Goal: Task Accomplishment & Management: Complete application form

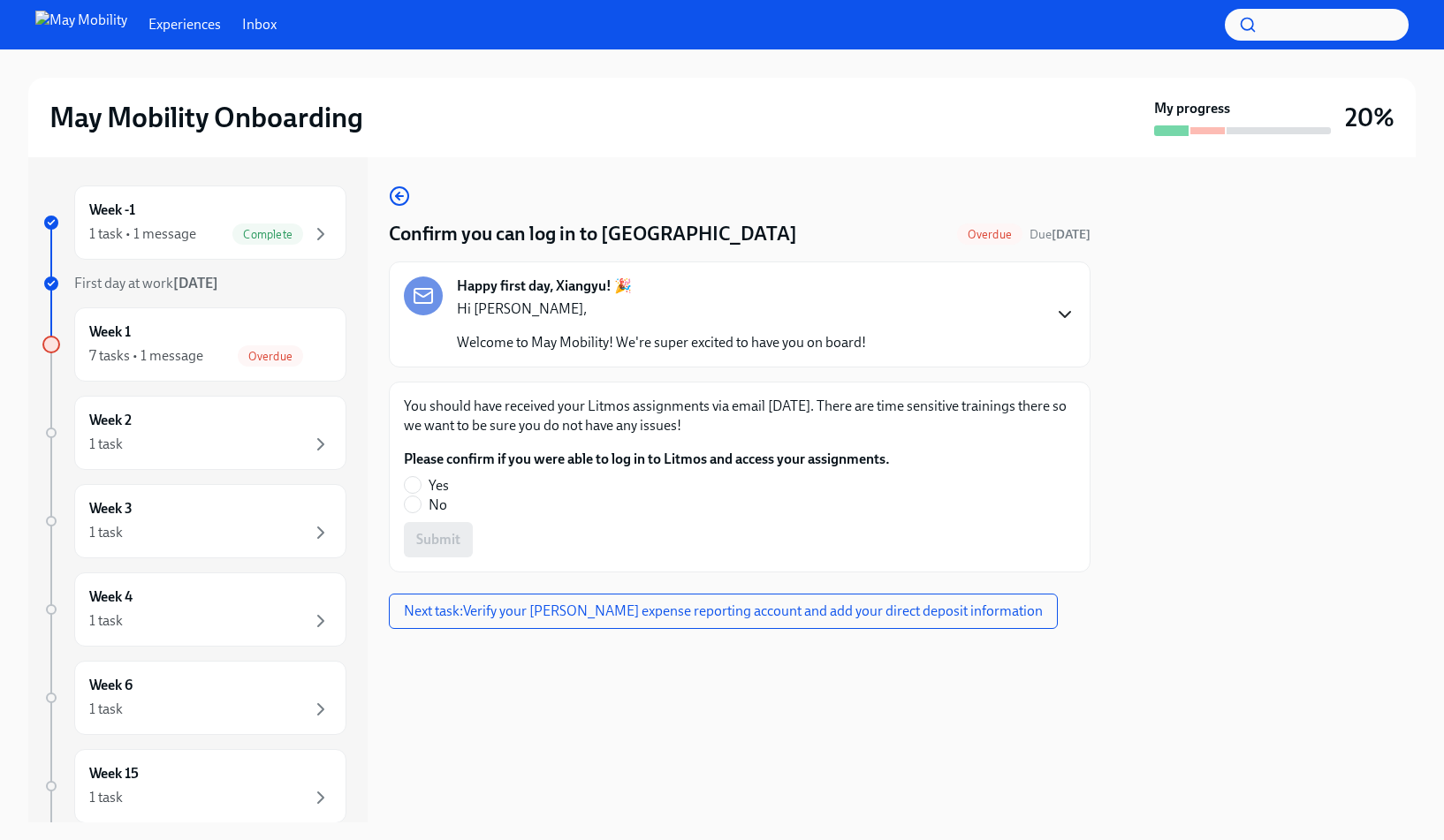
click at [1073, 308] on icon "button" at bounding box center [1064, 314] width 21 height 21
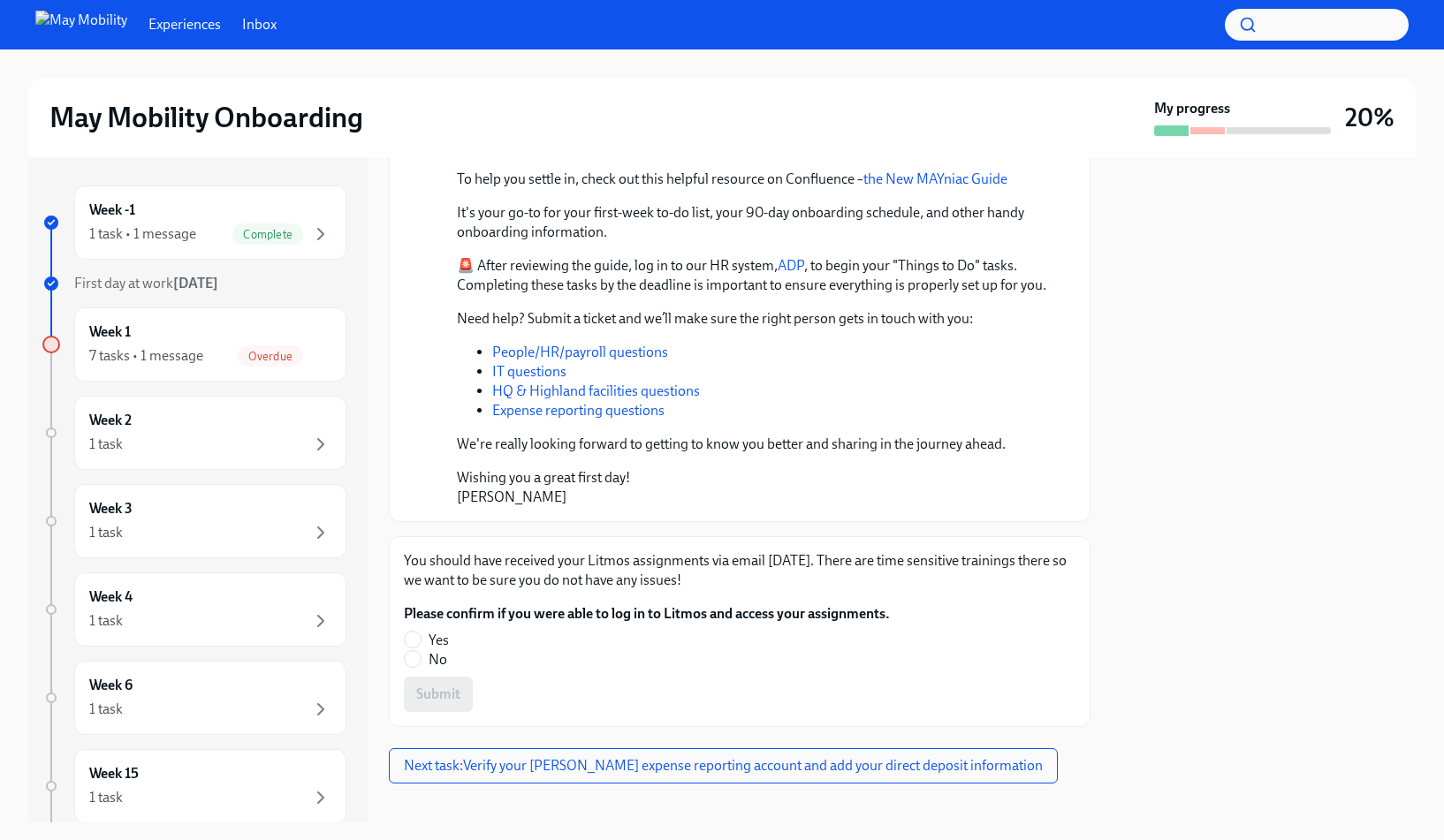
scroll to position [288, 0]
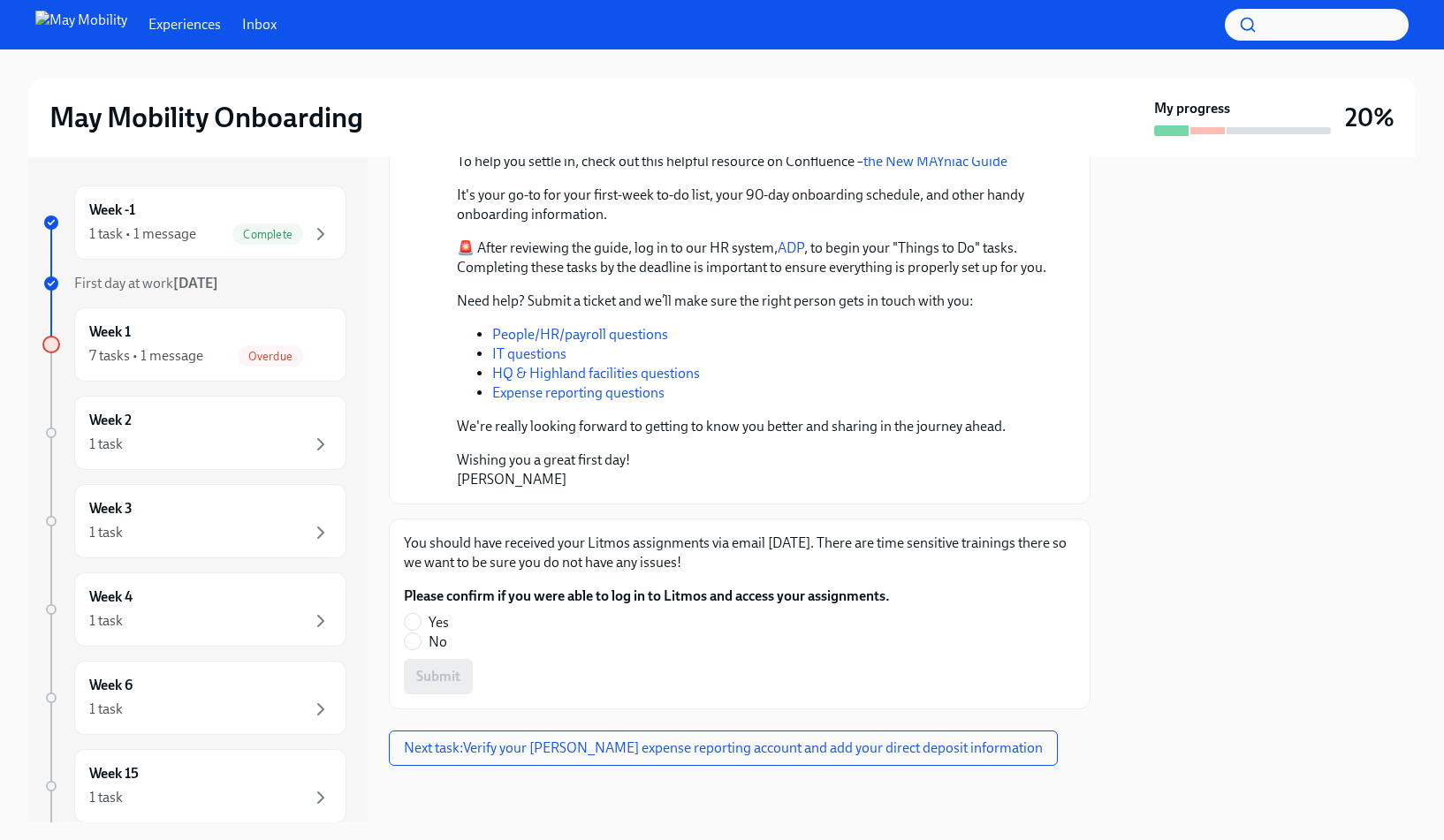
click at [399, 621] on div "You should have received your Litmos assignments via email [DATE]. There are ti…" at bounding box center [740, 614] width 702 height 190
click at [406, 623] on input "Yes" at bounding box center [412, 621] width 16 height 16
radio input "true"
click at [445, 673] on span "Submit" at bounding box center [438, 676] width 44 height 18
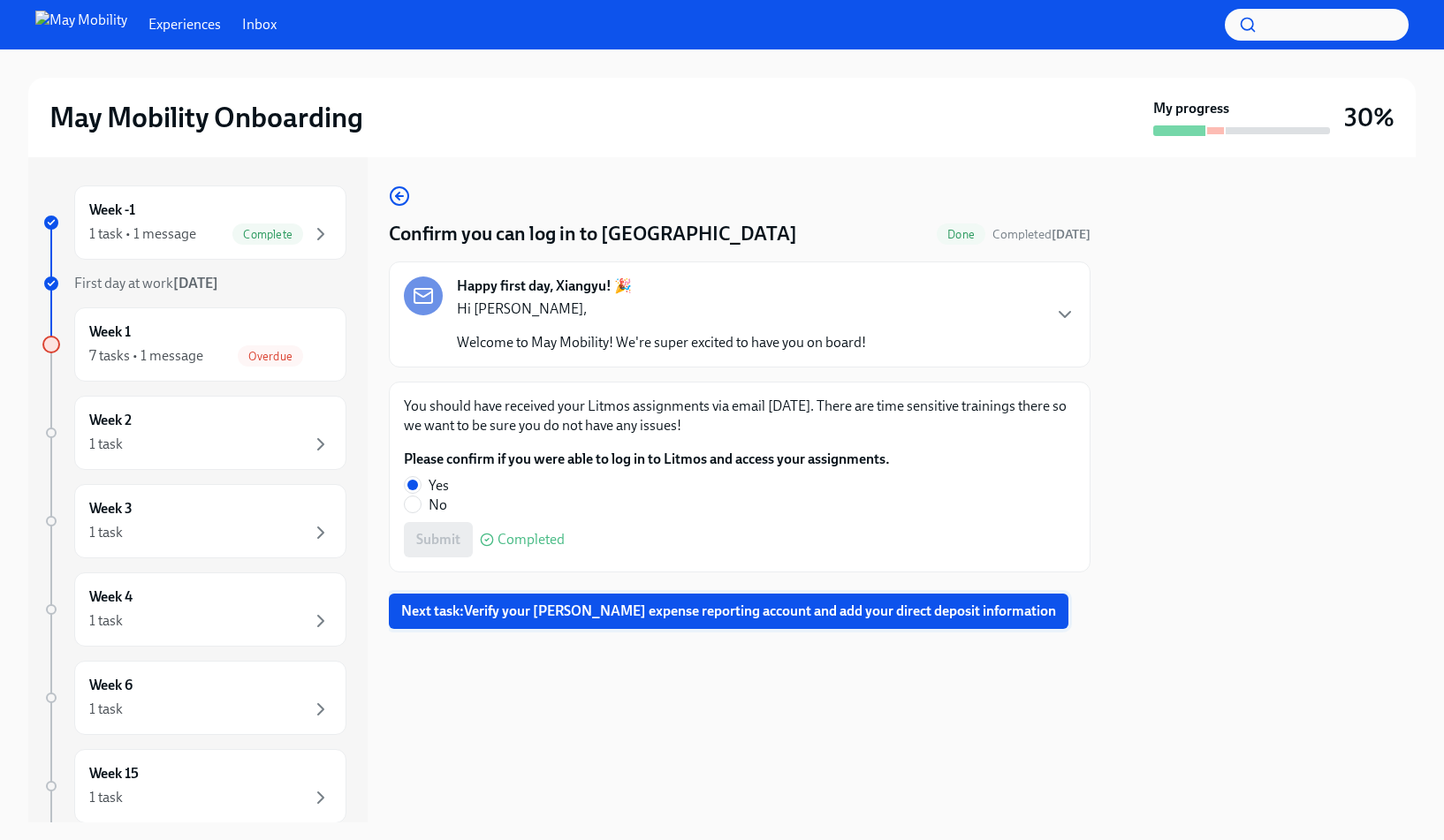
click at [708, 616] on span "Next task : Verify your [PERSON_NAME] expense reporting account and add your di…" at bounding box center [728, 611] width 655 height 18
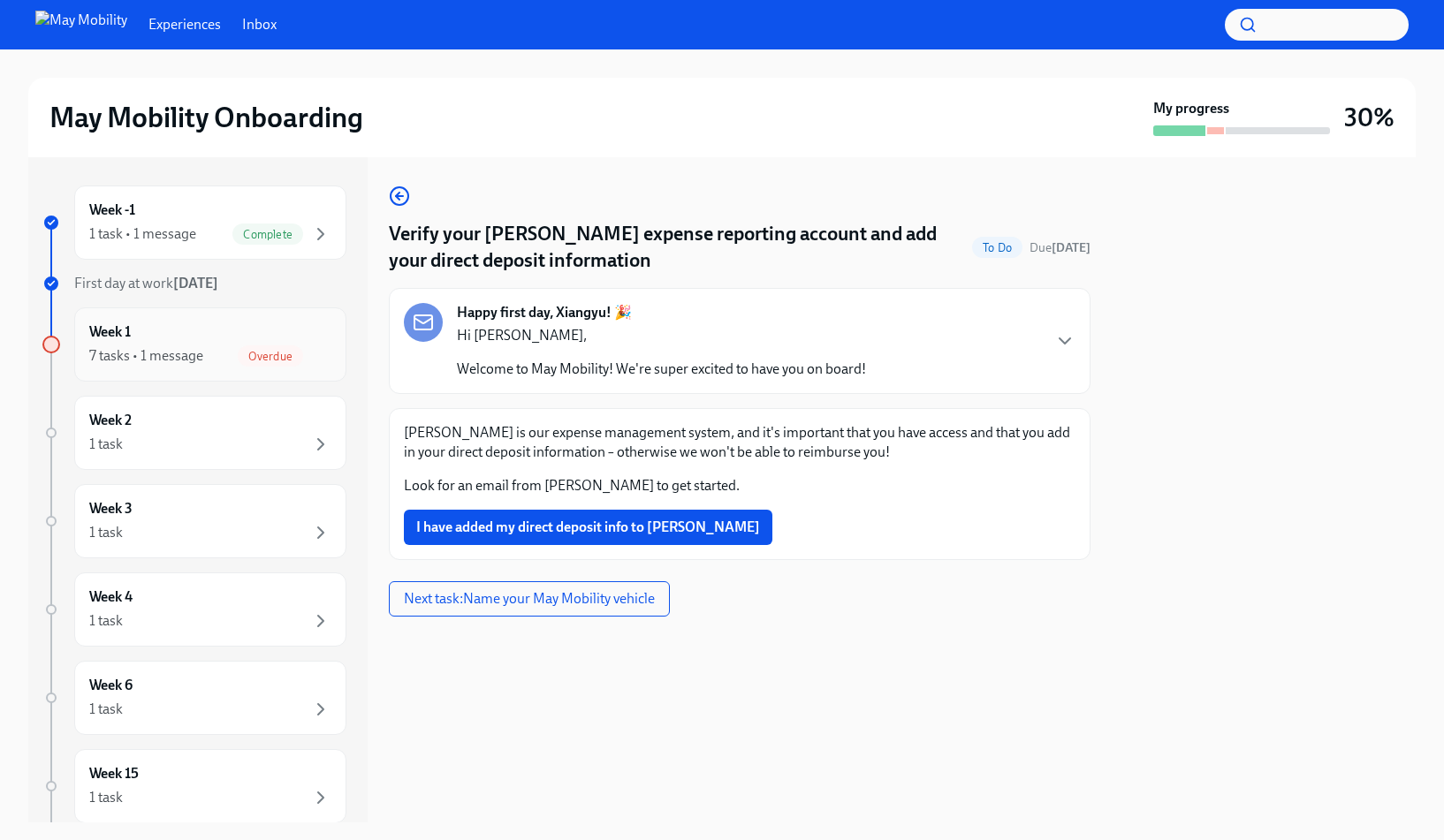
click at [233, 343] on div "Week 1 7 tasks • 1 message Overdue" at bounding box center [211, 345] width 242 height 44
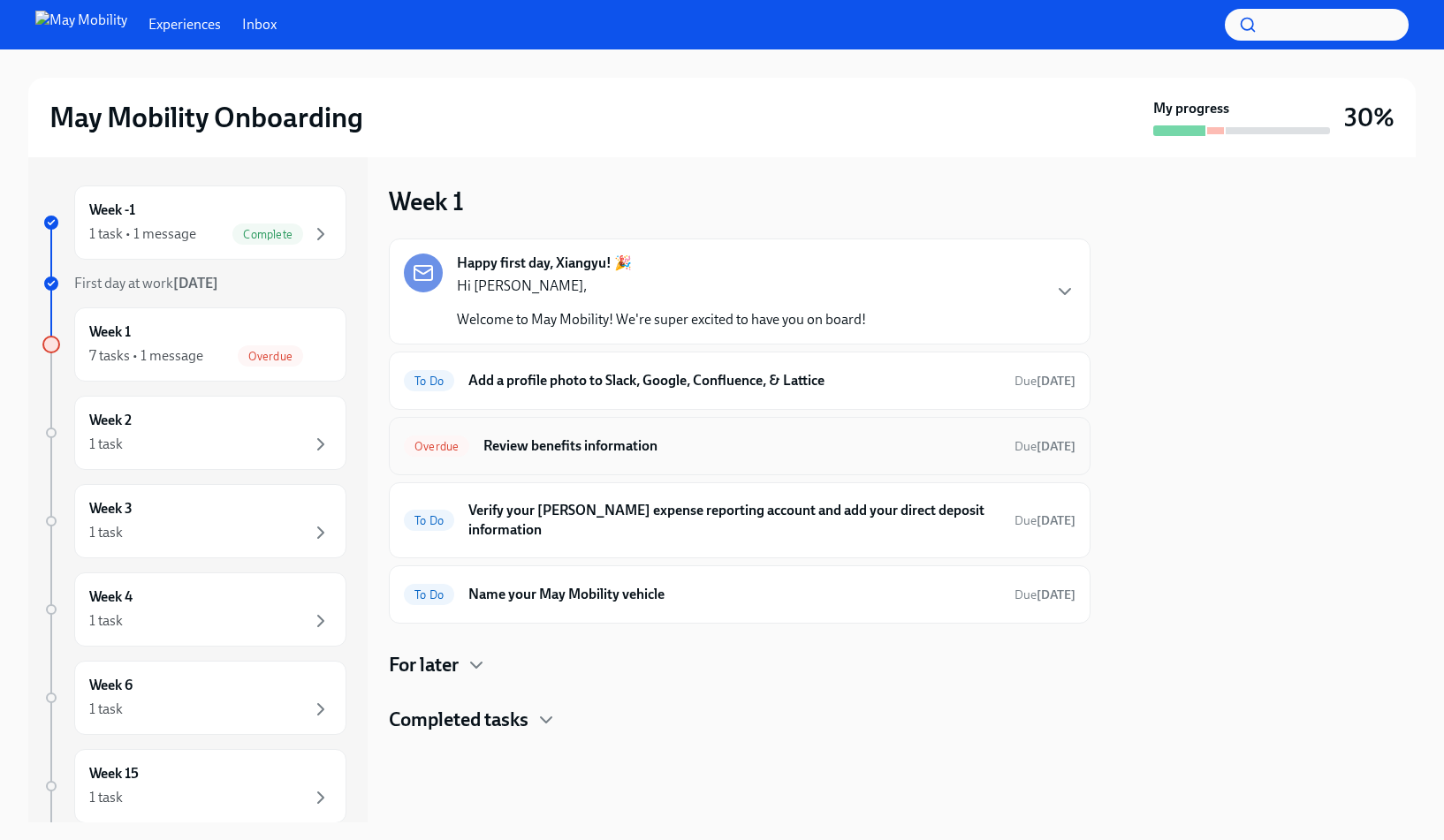
click at [678, 448] on h6 "Review benefits information" at bounding box center [741, 445] width 517 height 19
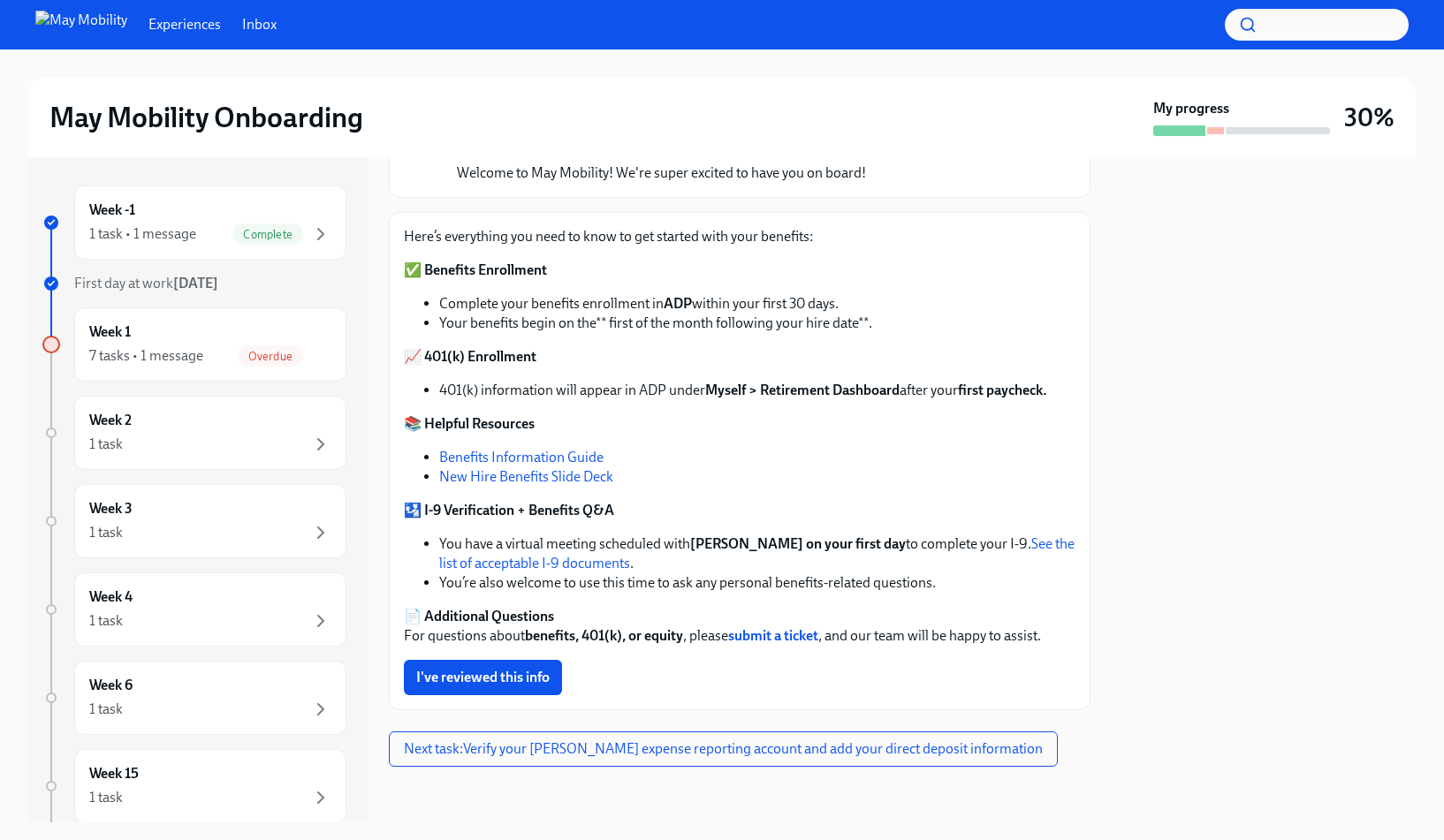
scroll to position [170, 0]
click at [514, 681] on span "I've reviewed this info" at bounding box center [483, 676] width 133 height 18
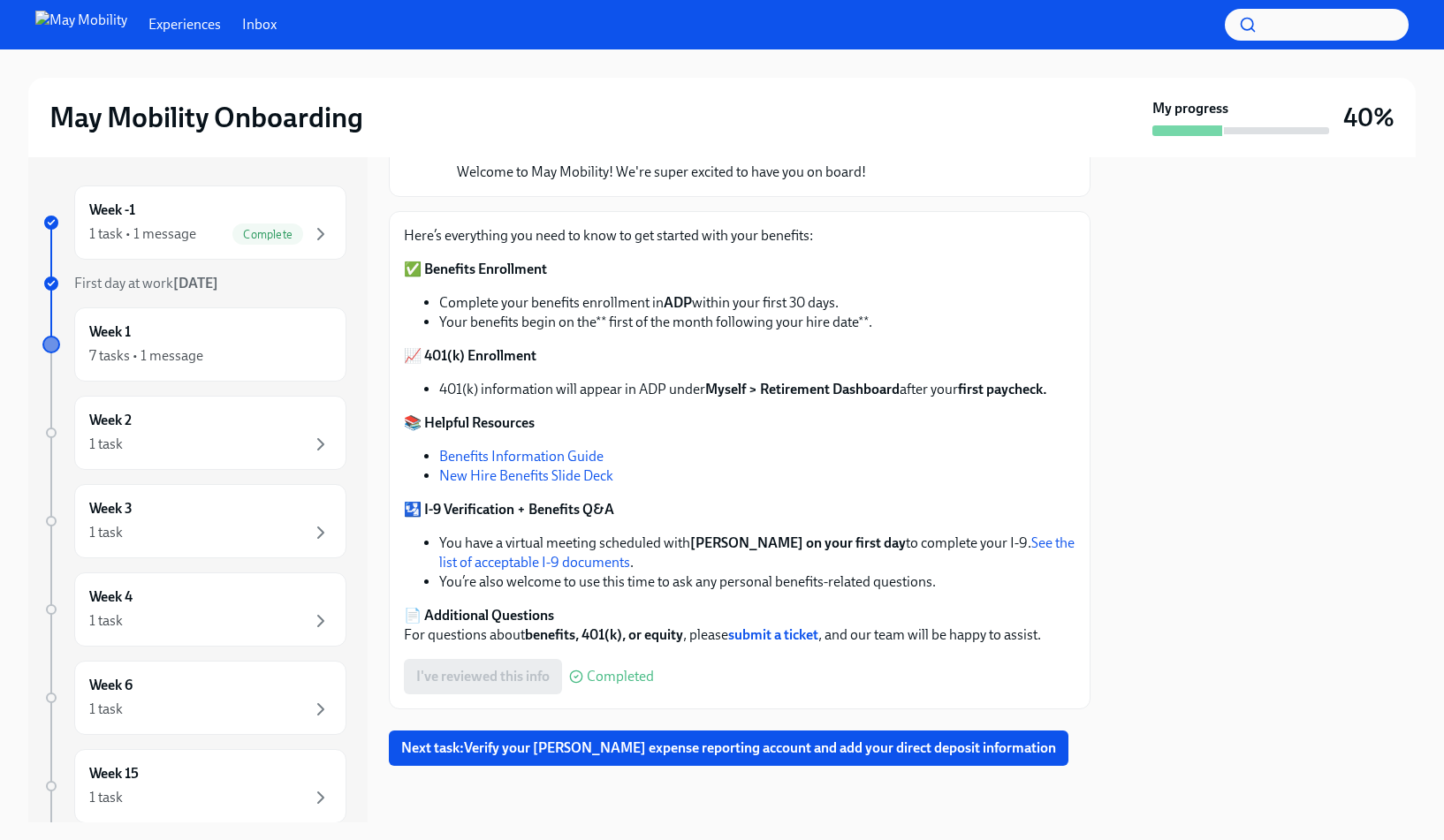
click at [914, 444] on div "Here’s everything you need to know to get started with your benefits: ✅ Benefit…" at bounding box center [740, 435] width 671 height 419
click at [226, 333] on div "Week 1 7 tasks • 1 message" at bounding box center [211, 345] width 242 height 44
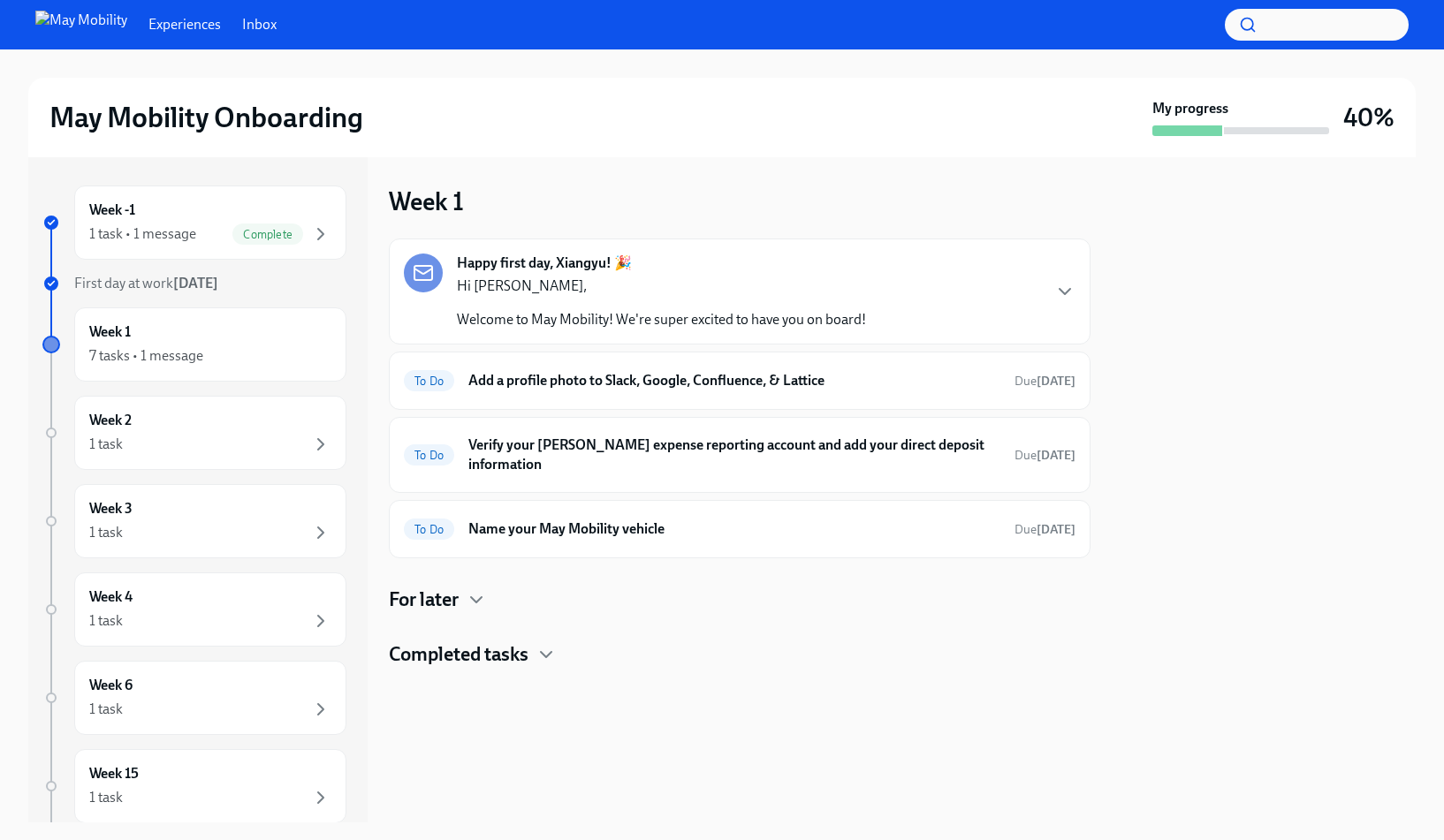
click at [908, 282] on div "Happy first day, Xiangyu! 🎉 Hi [PERSON_NAME], Welcome to May Mobility! We're su…" at bounding box center [740, 291] width 671 height 76
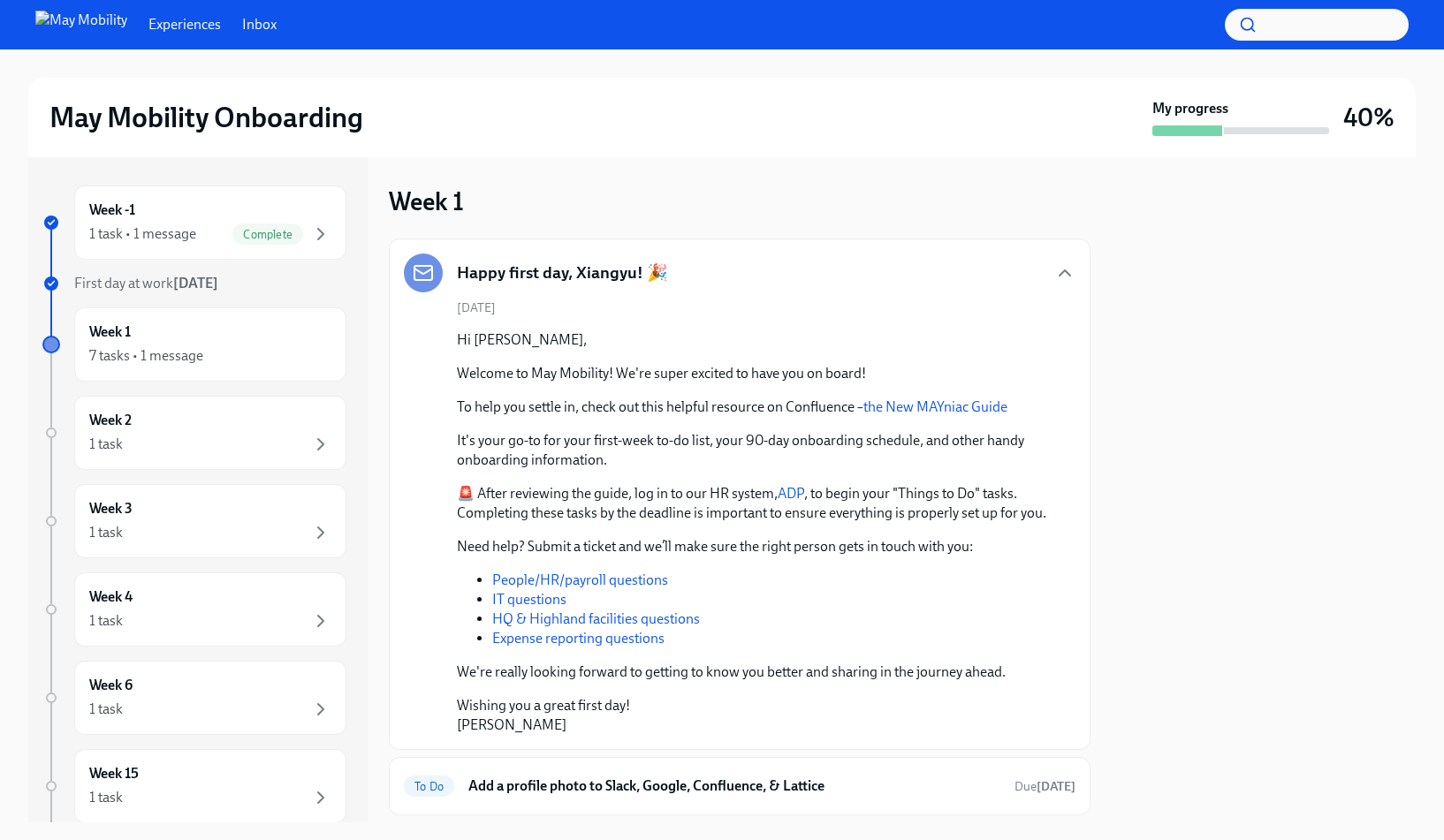
click at [1047, 284] on div "Happy first day, Xiangyu! 🎉" at bounding box center [740, 273] width 671 height 39
click at [1054, 274] on icon "button" at bounding box center [1064, 273] width 21 height 21
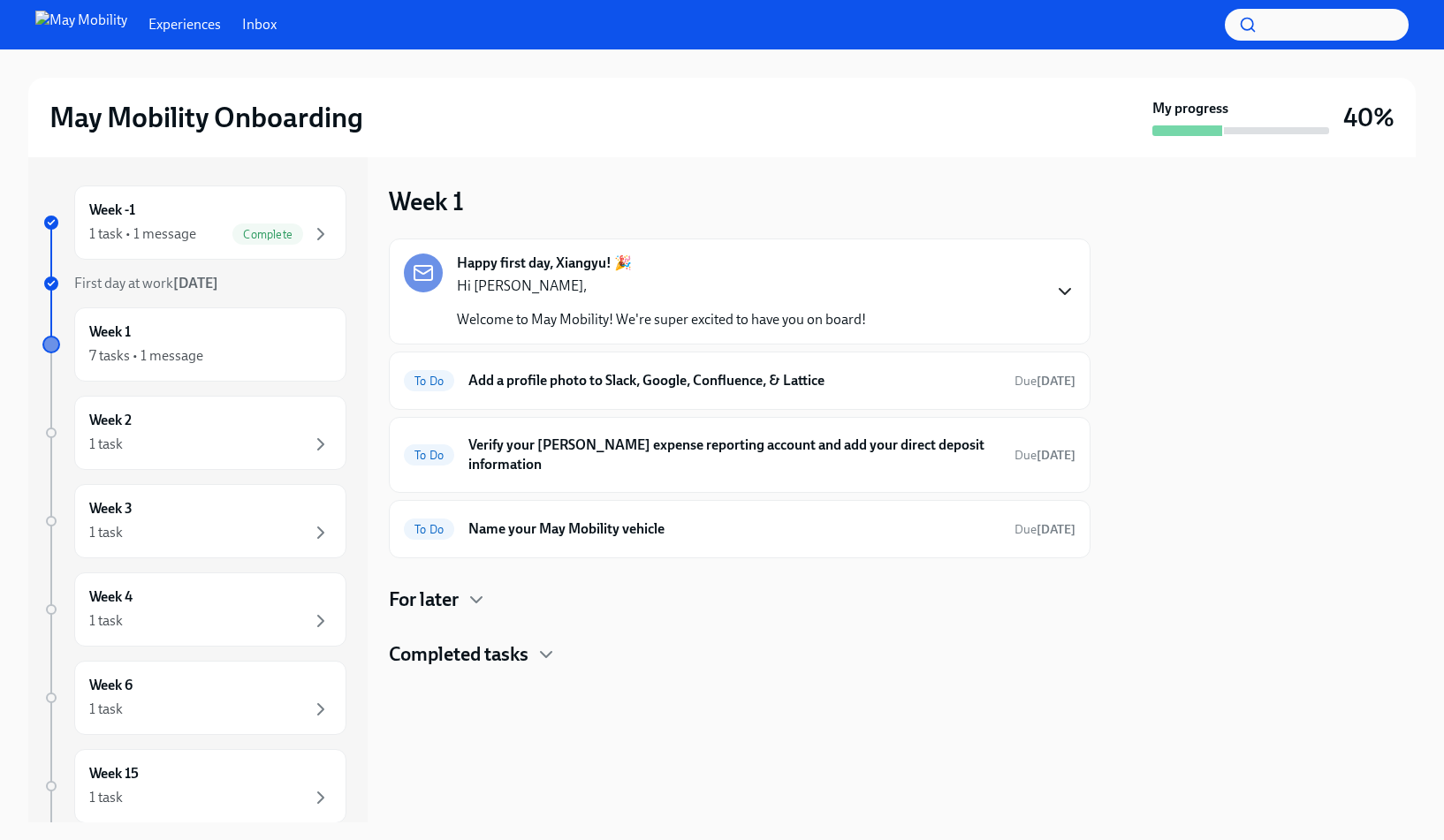
click at [526, 641] on h4 "Completed tasks" at bounding box center [459, 654] width 140 height 27
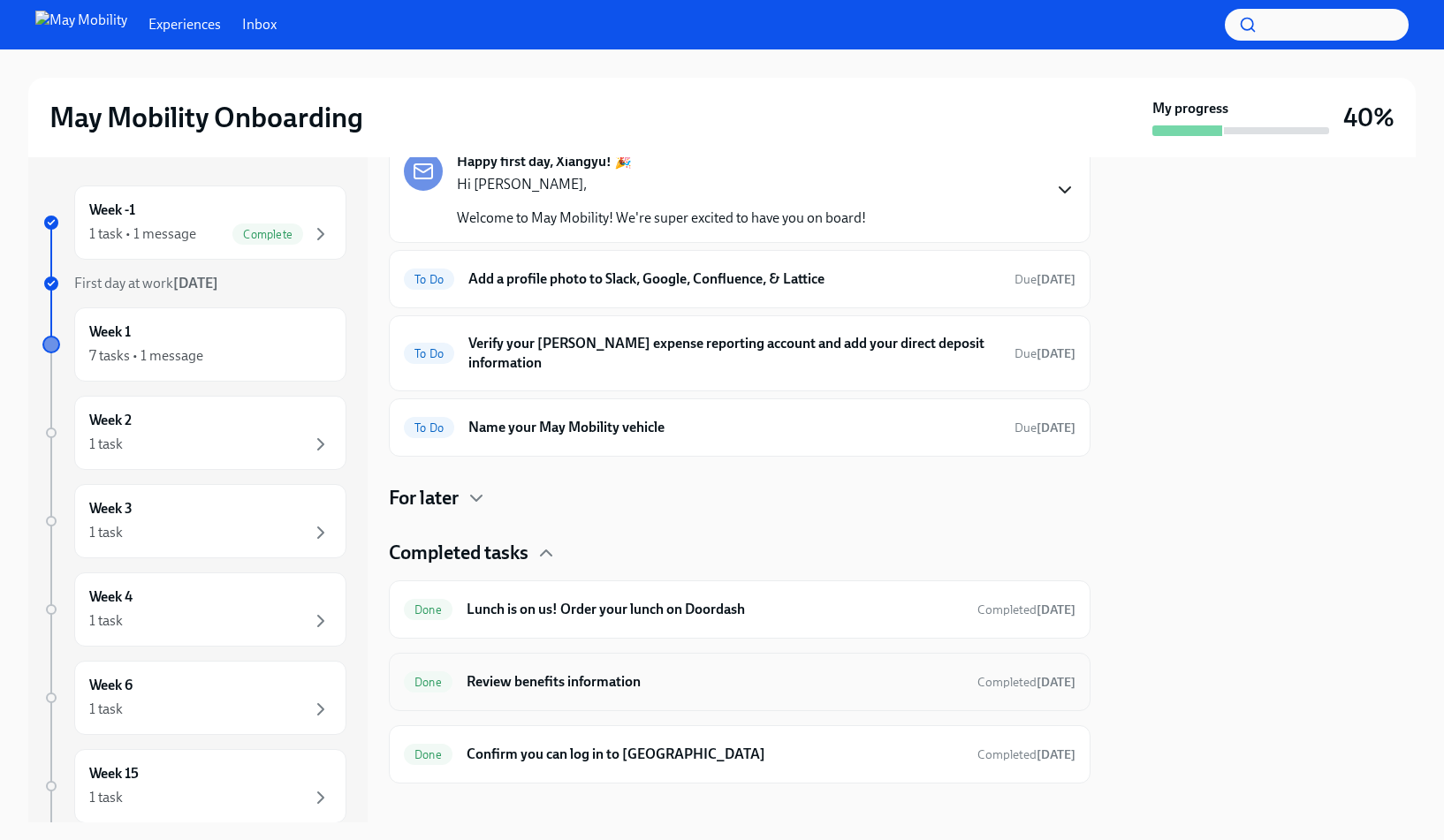
click at [628, 672] on h6 "Review benefits information" at bounding box center [715, 681] width 496 height 19
